Goal: Information Seeking & Learning: Learn about a topic

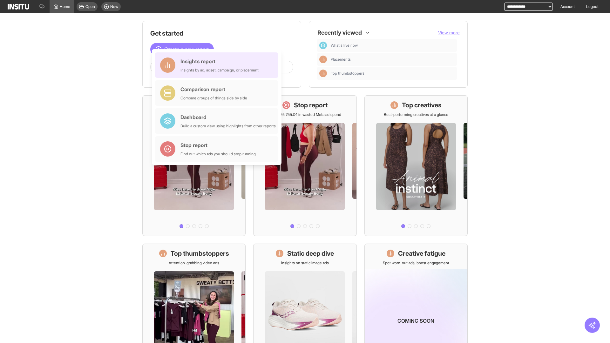
click at [218, 65] on div "Insights report Insights by ad, adset, campaign, or placement" at bounding box center [220, 65] width 78 height 15
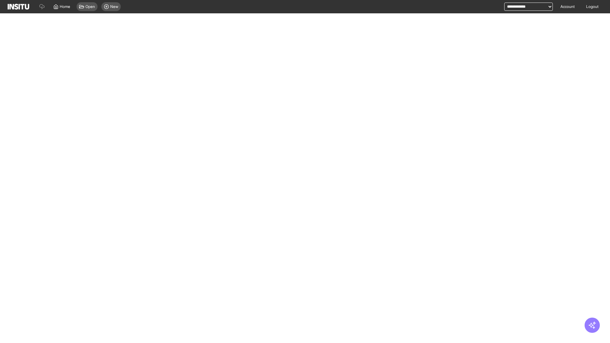
select select "**"
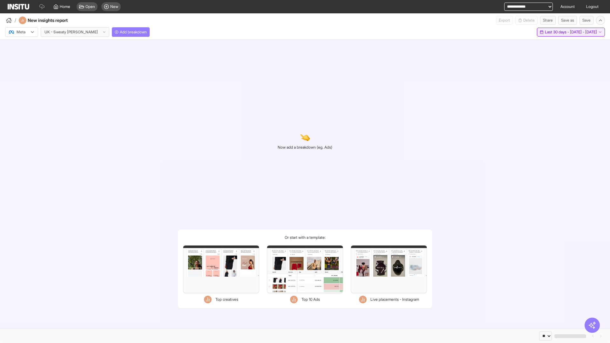
click at [557, 32] on span "Last 30 days - [DATE] - [DATE]" at bounding box center [571, 32] width 52 height 5
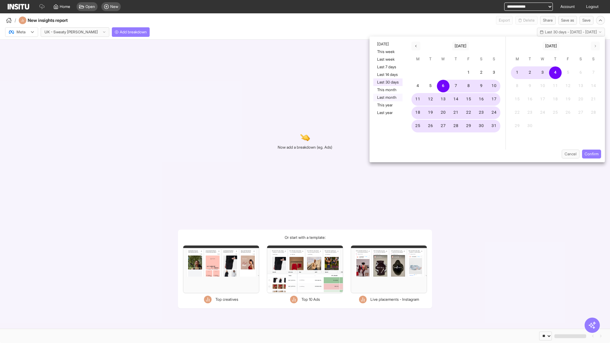
click at [387, 98] on button "Last month" at bounding box center [387, 98] width 29 height 8
